Goal: Information Seeking & Learning: Learn about a topic

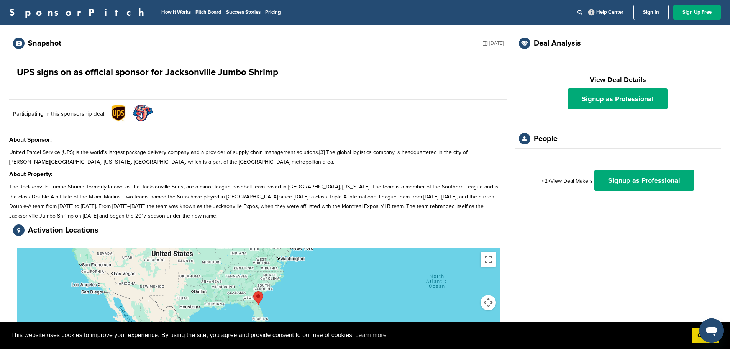
click at [138, 108] on img at bounding box center [142, 113] width 19 height 17
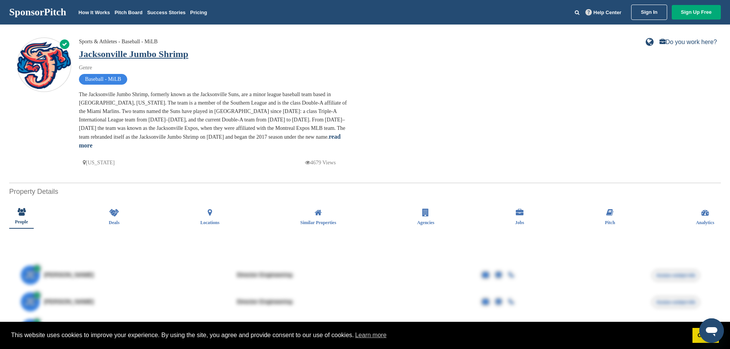
click at [89, 49] on link "Jacksonville Jumbo Shrimp" at bounding box center [133, 54] width 109 height 10
